Goal: Task Accomplishment & Management: Manage account settings

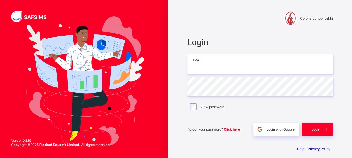
click at [202, 62] on input "email" at bounding box center [259, 64] width 145 height 20
type input "**********"
click at [214, 62] on input "email" at bounding box center [259, 64] width 145 height 20
type input "**********"
